Goal: Find specific page/section: Find specific page/section

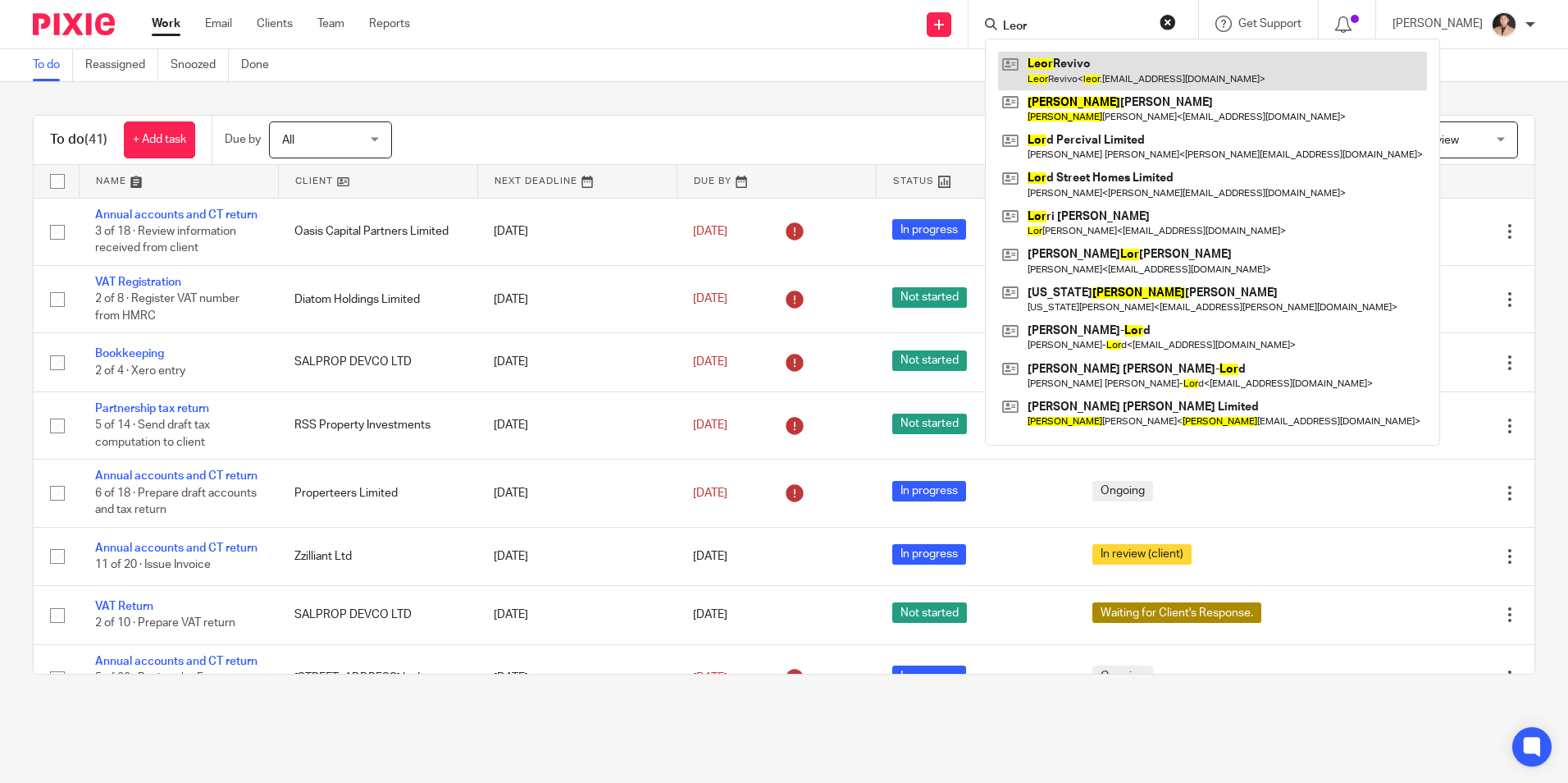
type input "Leor"
click at [1076, 68] on link at bounding box center [1212, 70] width 429 height 37
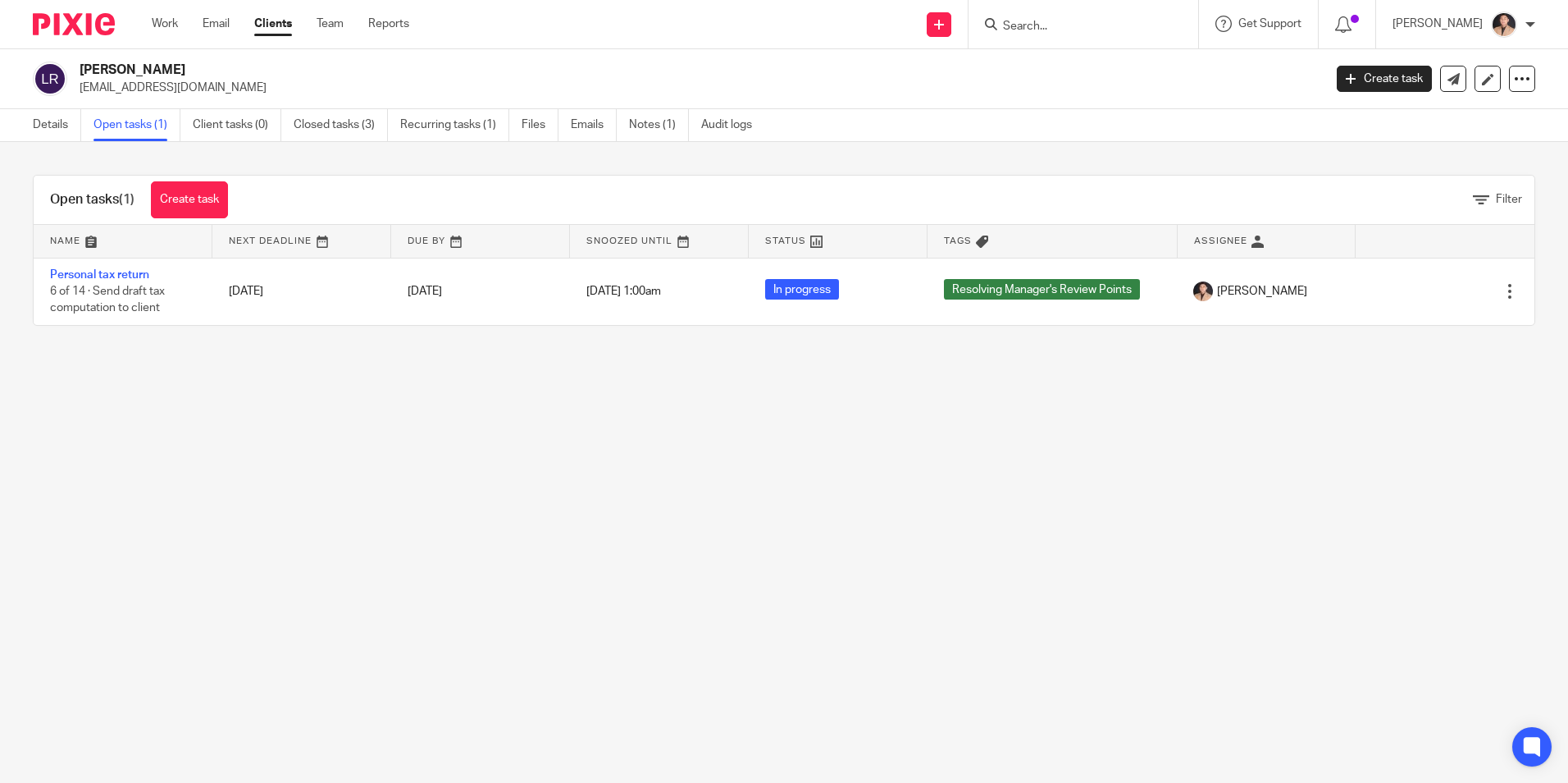
drag, startPoint x: 1201, startPoint y: 465, endPoint x: 1201, endPoint y: 454, distance: 11.0
click at [1201, 465] on main "Leor Revivo leor.revivo@gmail.com Create task Update from Companies House Expor…" at bounding box center [784, 392] width 1568 height 783
drag, startPoint x: 78, startPoint y: 74, endPoint x: 182, endPoint y: 75, distance: 104.0
click at [178, 75] on div "Leor Revivo leor.revivo@gmail.com" at bounding box center [672, 78] width 1280 height 35
